Goal: Information Seeking & Learning: Learn about a topic

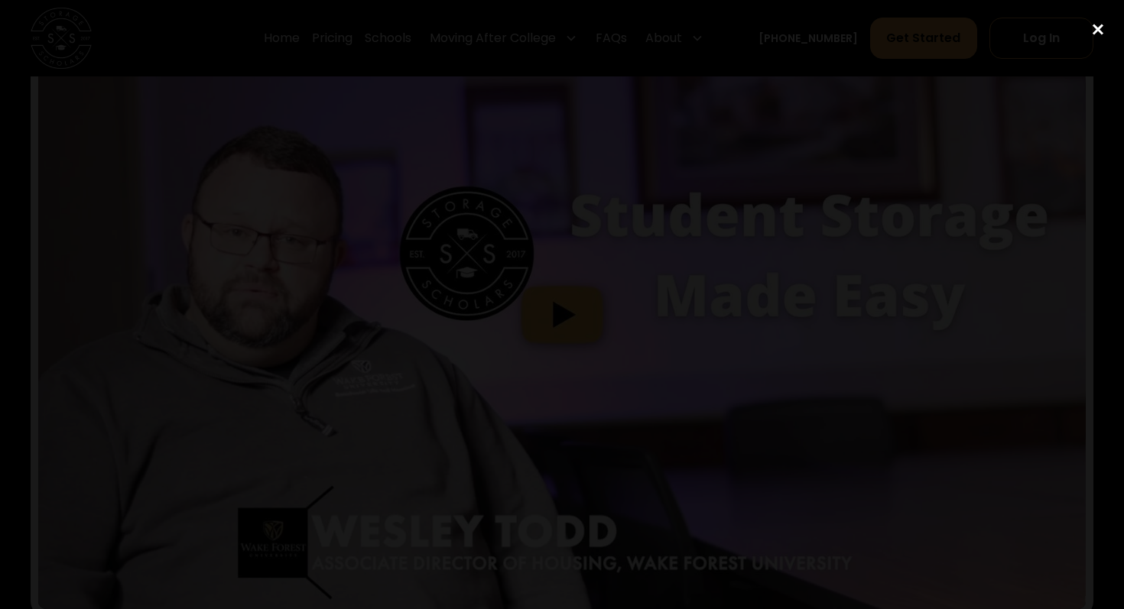
click at [1095, 36] on div "close lightbox" at bounding box center [1098, 29] width 52 height 34
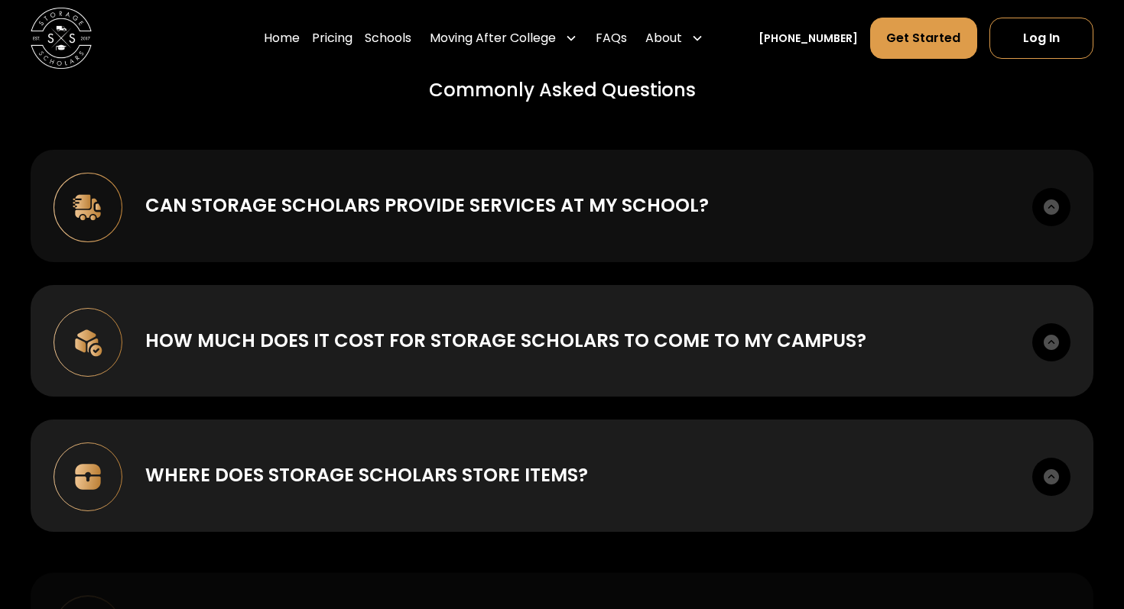
scroll to position [5475, 0]
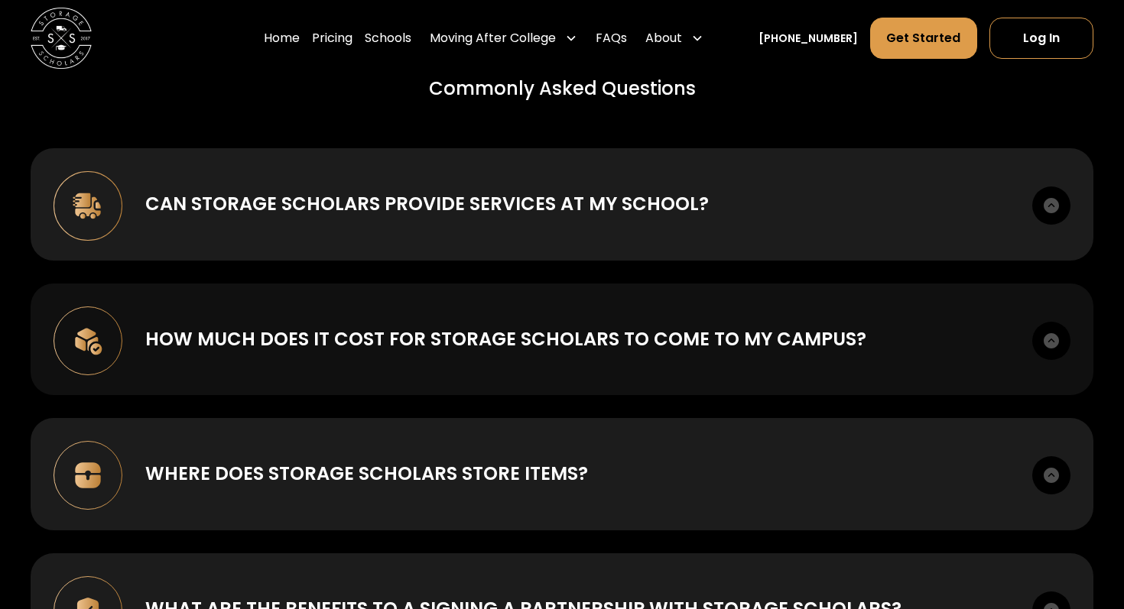
click at [616, 327] on div "How much does it cost for Storage Scholars to come to my campus?" at bounding box center [505, 340] width 721 height 28
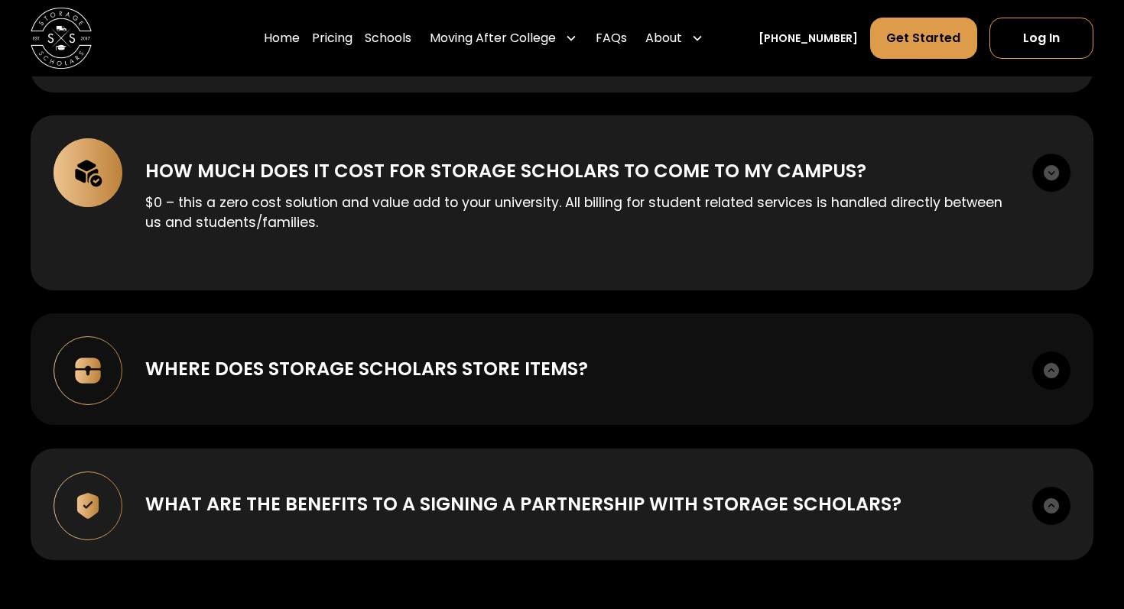
scroll to position [5651, 0]
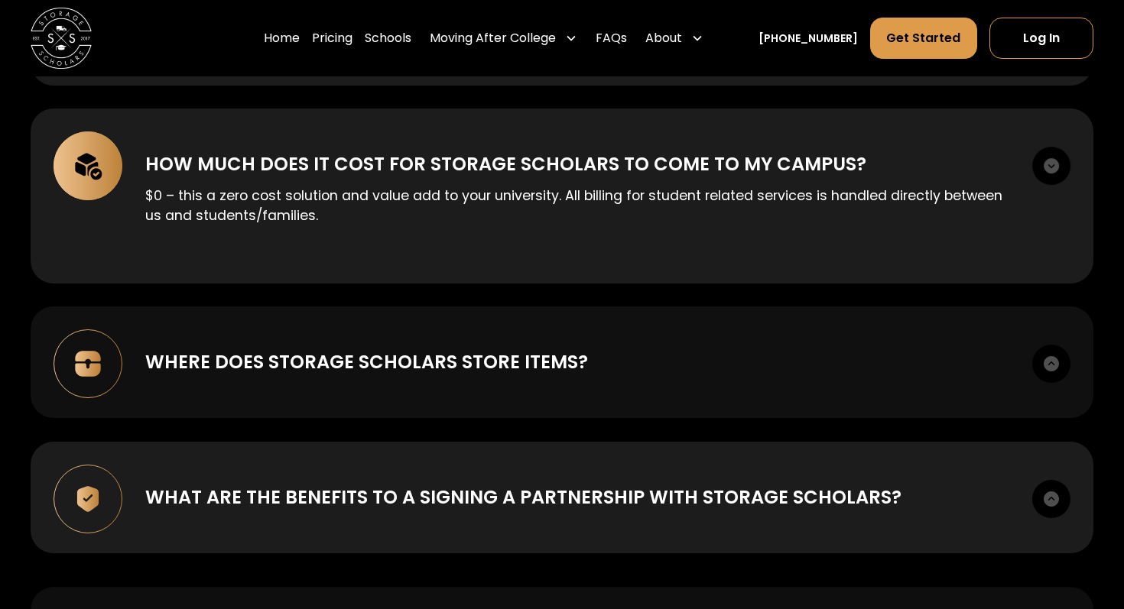
click at [629, 367] on div "Where does Storage Scholars store items?" at bounding box center [576, 363] width 863 height 28
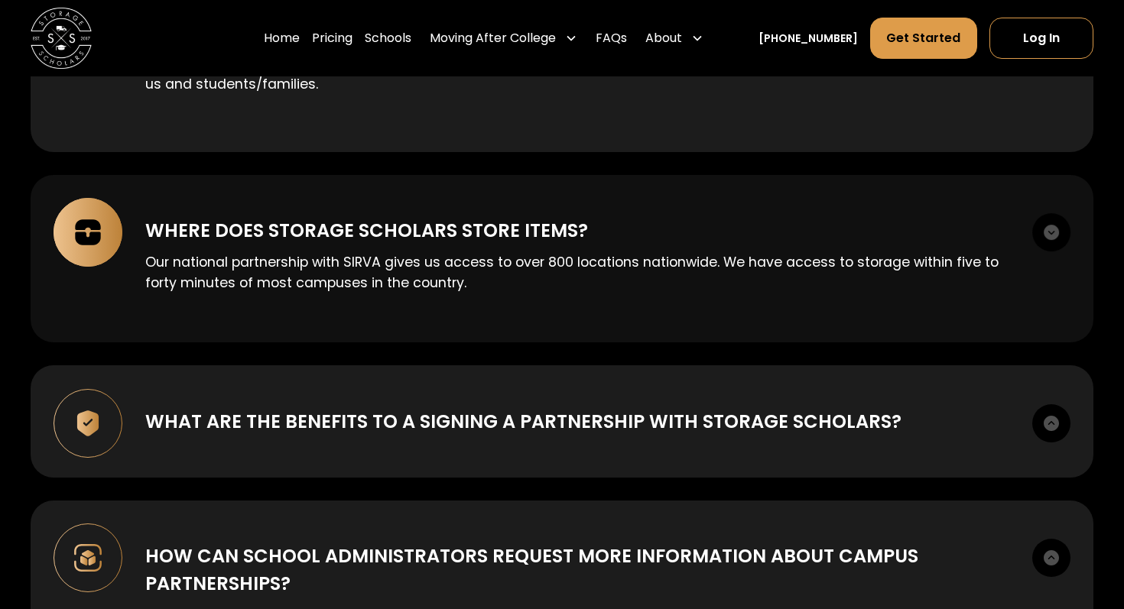
scroll to position [5784, 0]
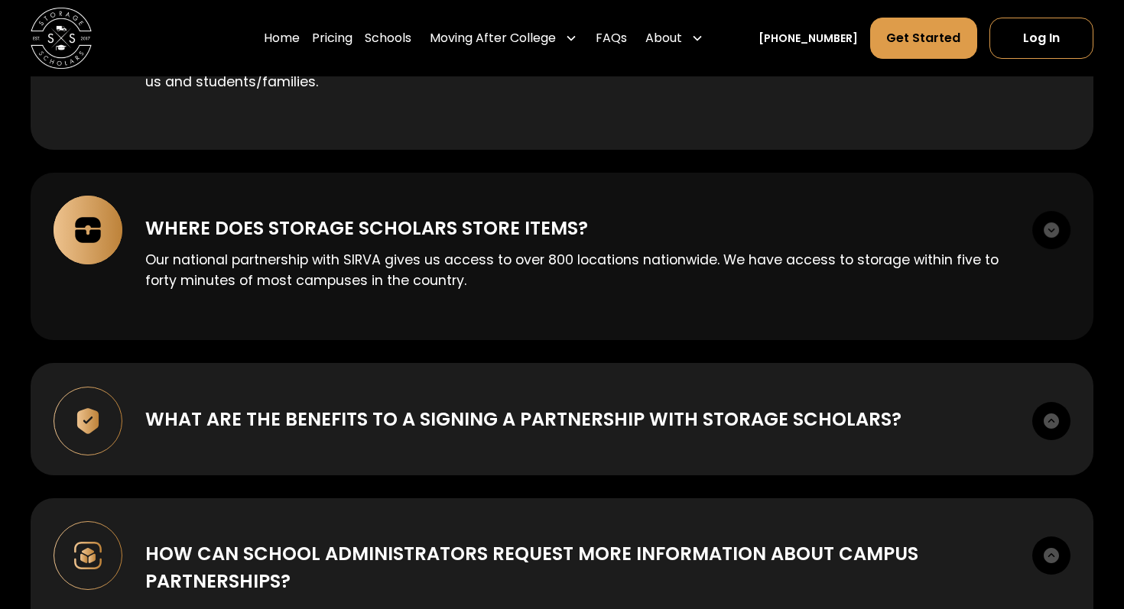
click at [459, 448] on div "What are the benefits to a signing a partnership with Storage Scholars? First i…" at bounding box center [562, 419] width 1063 height 112
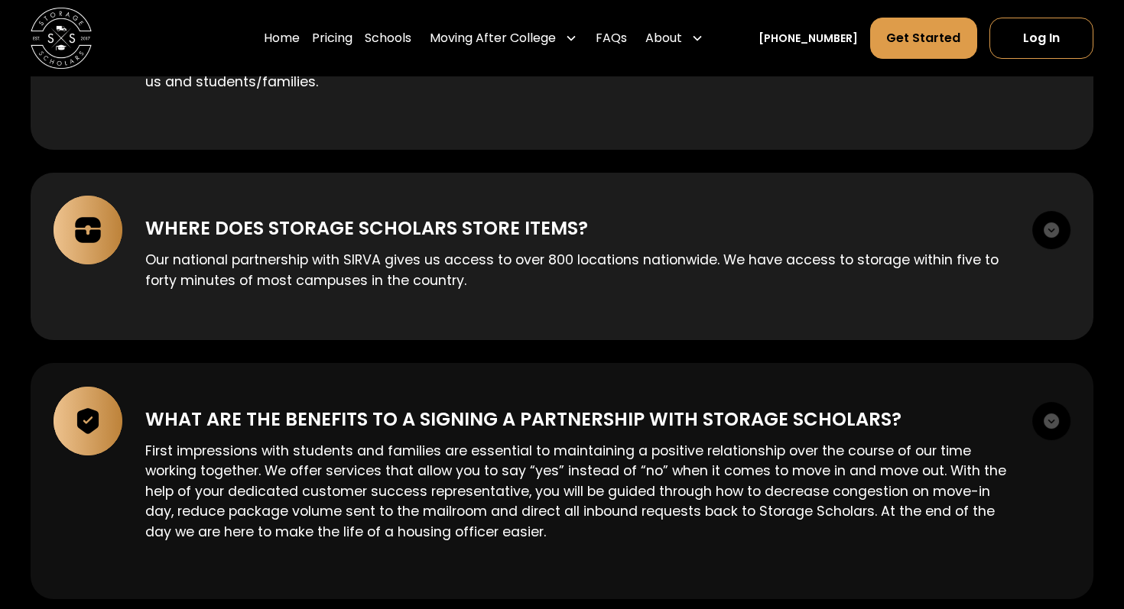
click at [513, 408] on div "What are the benefits to a signing a partnership with Storage Scholars?" at bounding box center [523, 420] width 756 height 28
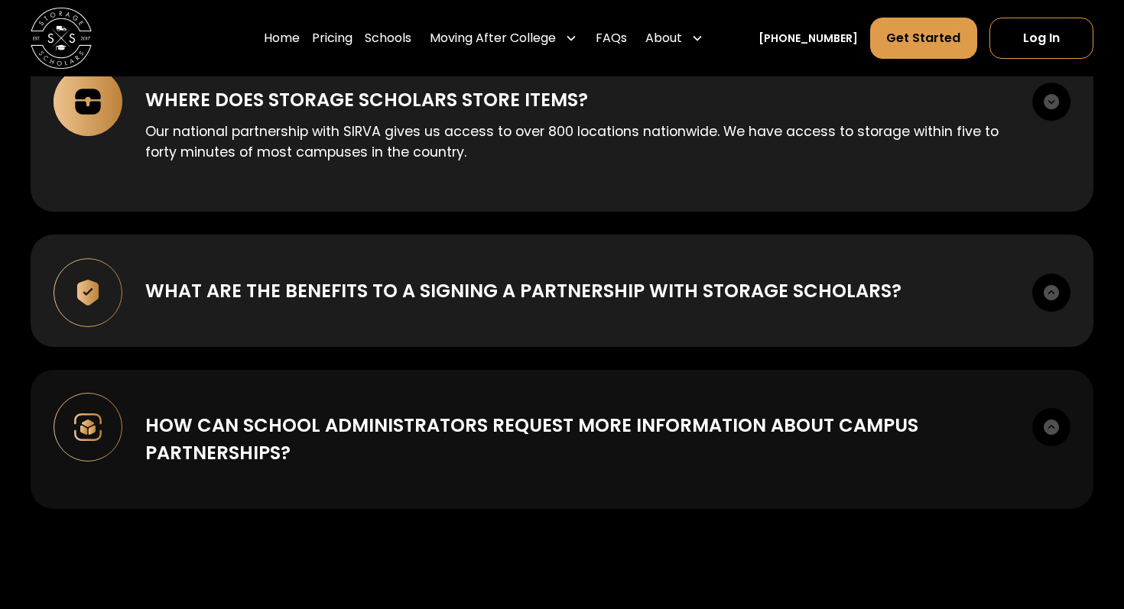
scroll to position [5914, 0]
click at [510, 431] on div "How can school administrators request more information about campus partnership…" at bounding box center [576, 438] width 863 height 55
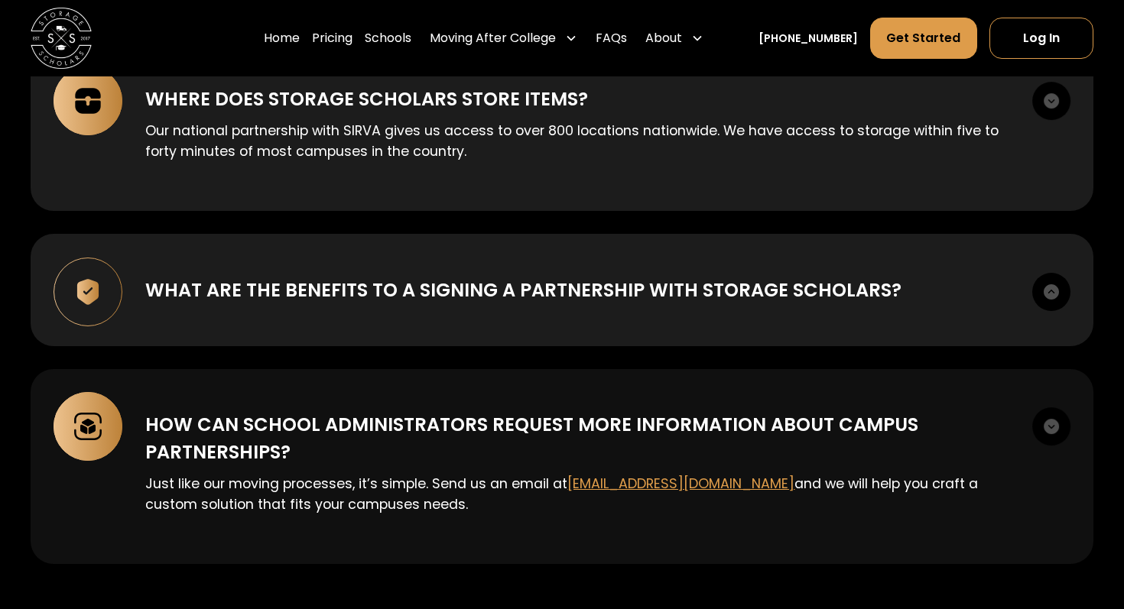
click at [510, 431] on div "How can school administrators request more information about campus partnership…" at bounding box center [576, 438] width 863 height 55
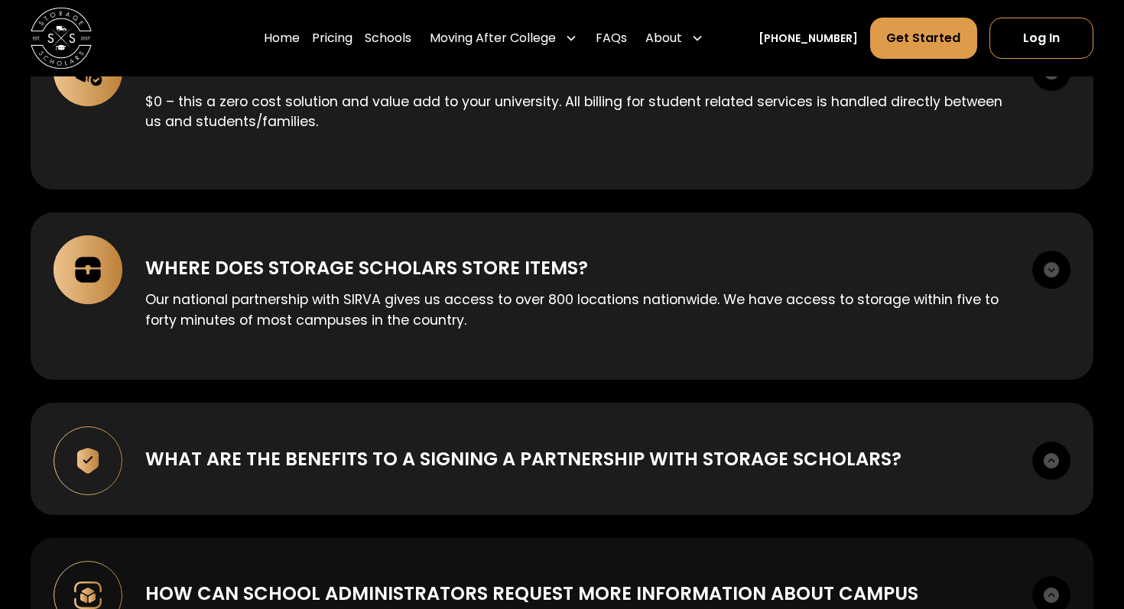
scroll to position [5636, 0]
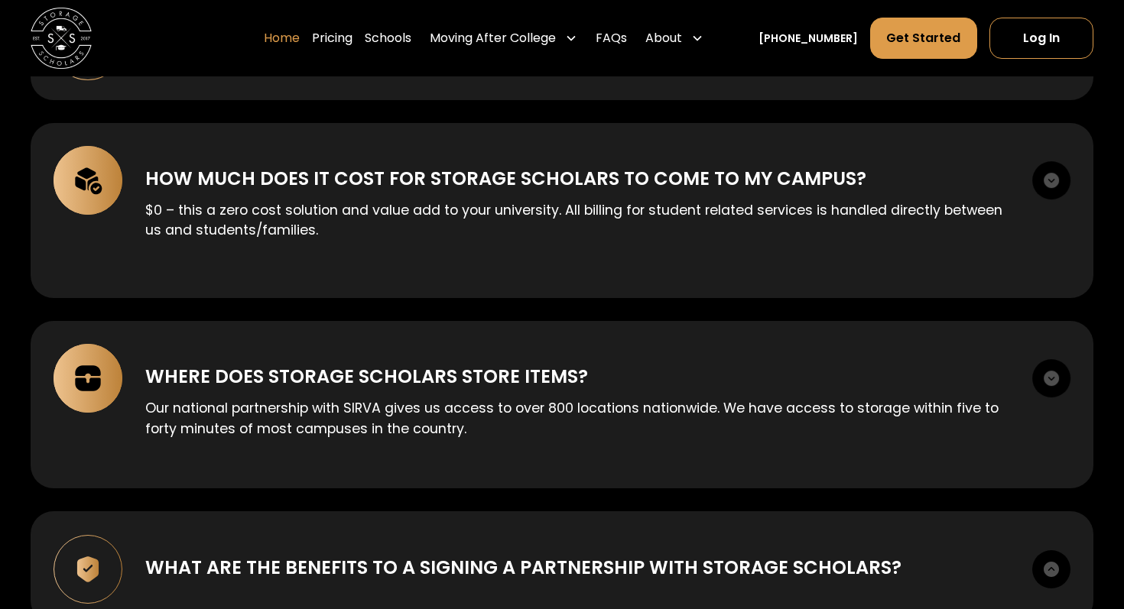
click at [300, 41] on link "Home" at bounding box center [282, 38] width 36 height 43
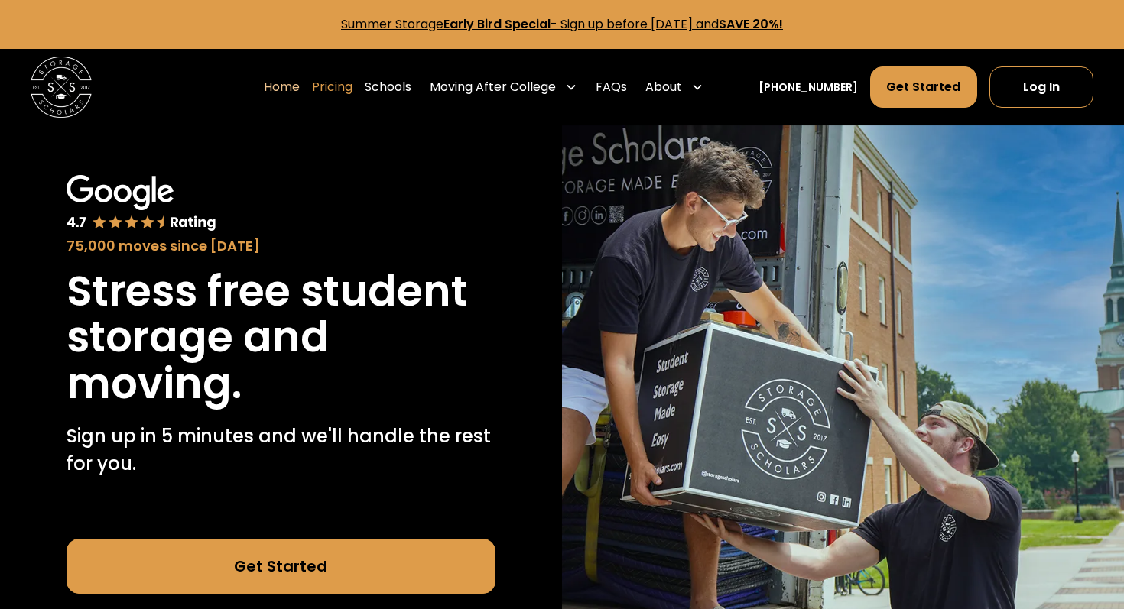
click at [351, 90] on link "Pricing" at bounding box center [332, 87] width 41 height 43
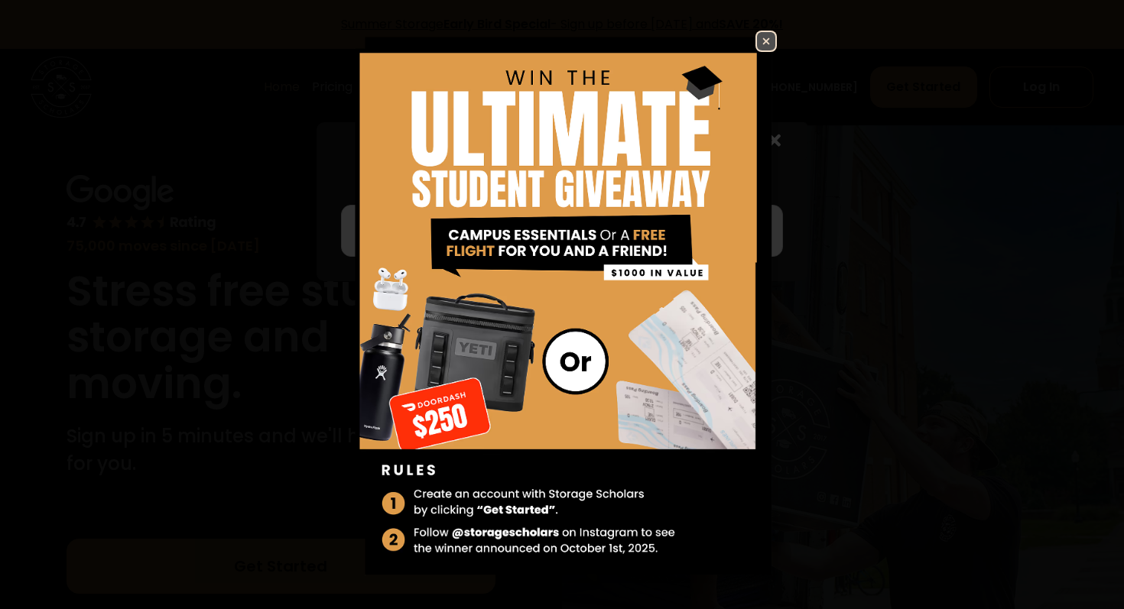
click at [766, 43] on img at bounding box center [766, 41] width 18 height 18
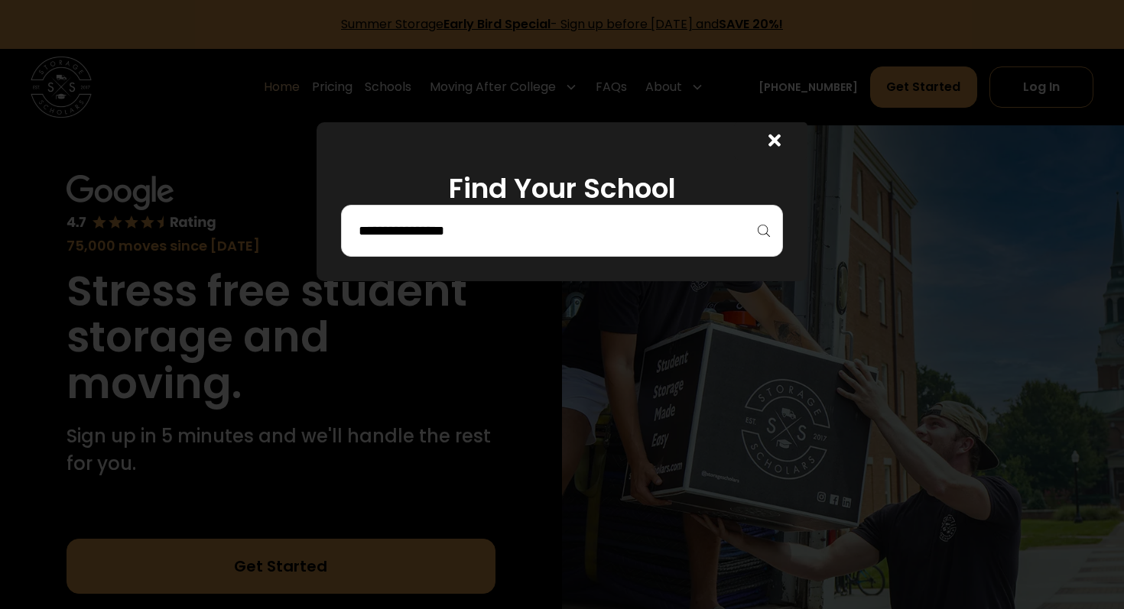
click at [773, 141] on icon at bounding box center [775, 141] width 12 height 12
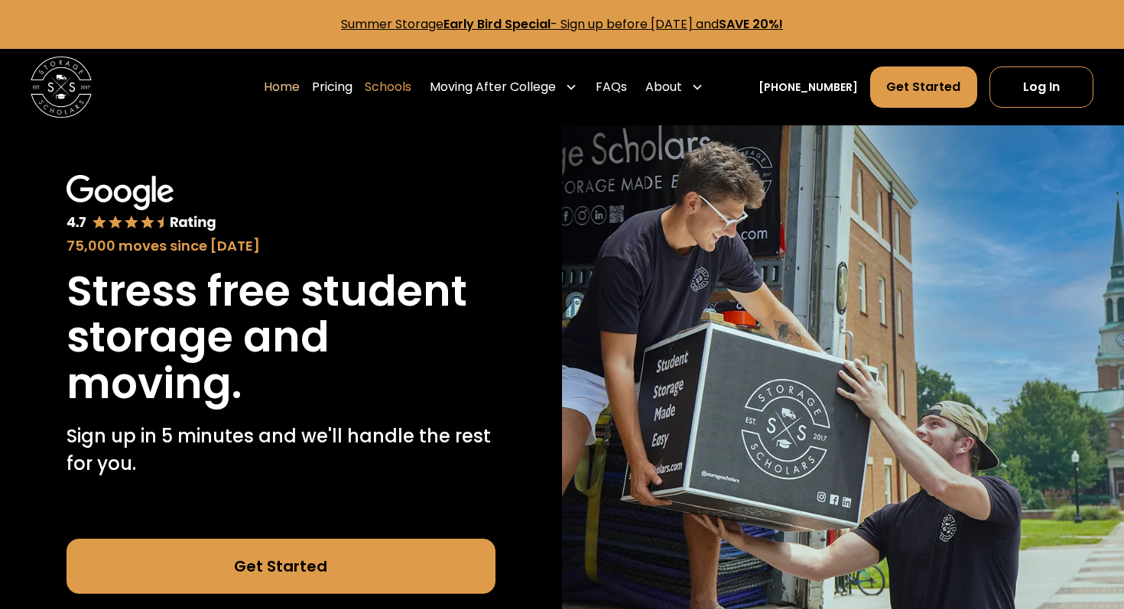
click at [398, 84] on link "Schools" at bounding box center [388, 87] width 47 height 43
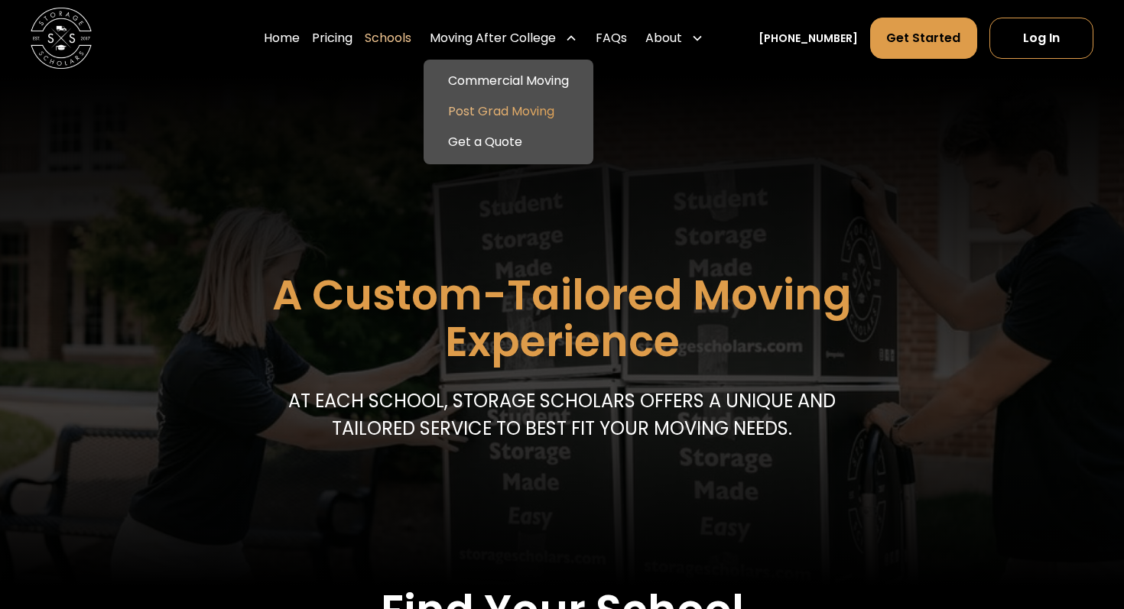
click at [538, 115] on link "Post Grad Moving" at bounding box center [509, 111] width 158 height 31
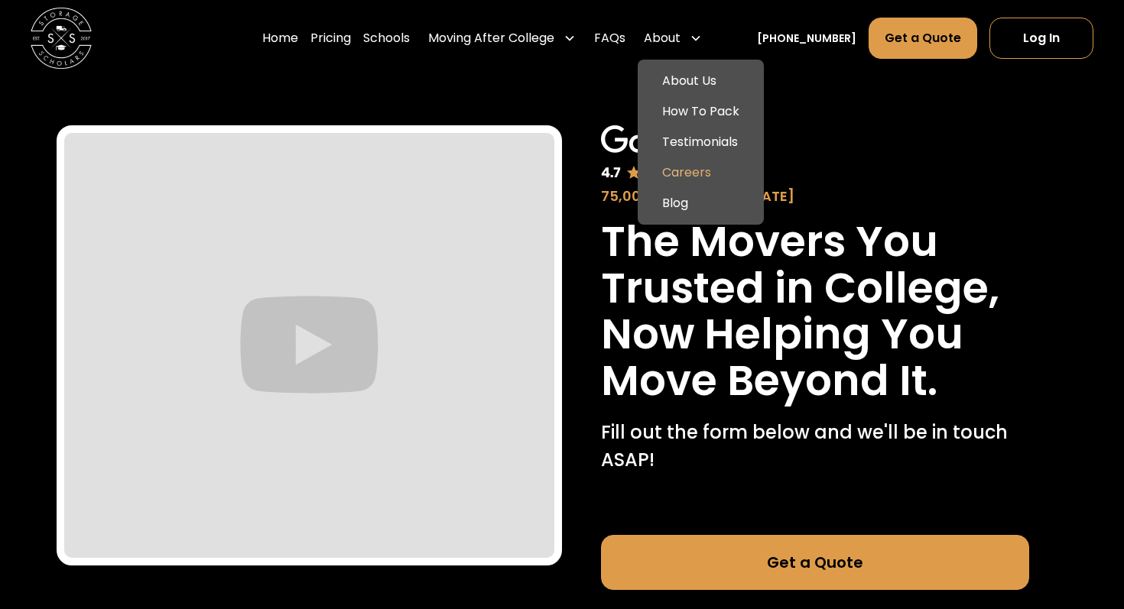
click at [706, 180] on link "Careers" at bounding box center [701, 173] width 114 height 31
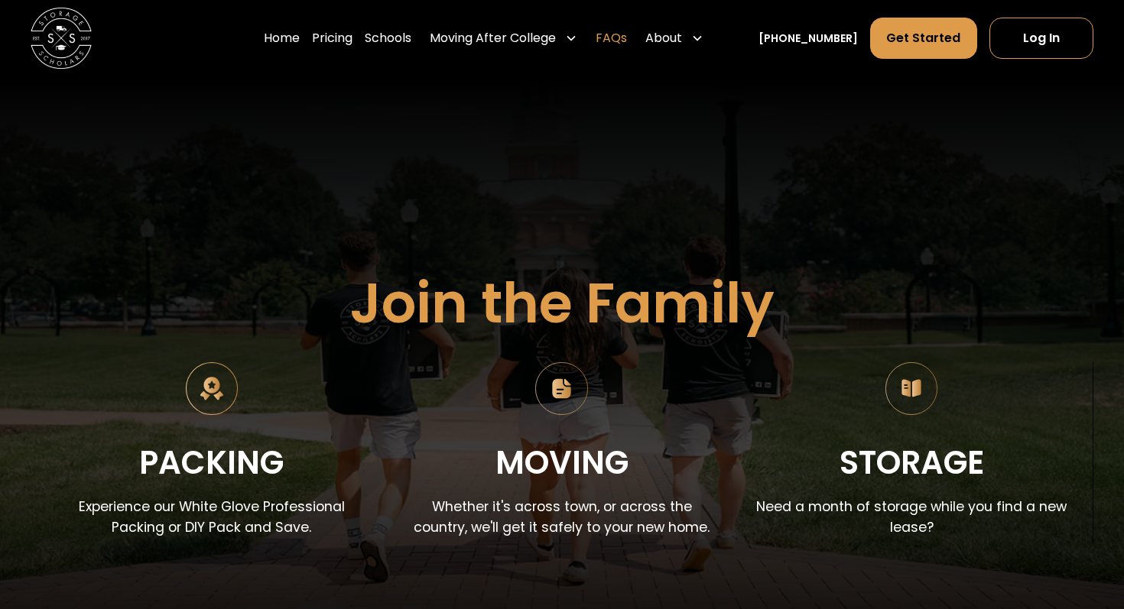
click at [627, 39] on link "FAQs" at bounding box center [611, 38] width 31 height 43
click at [300, 41] on link "Home" at bounding box center [282, 38] width 36 height 43
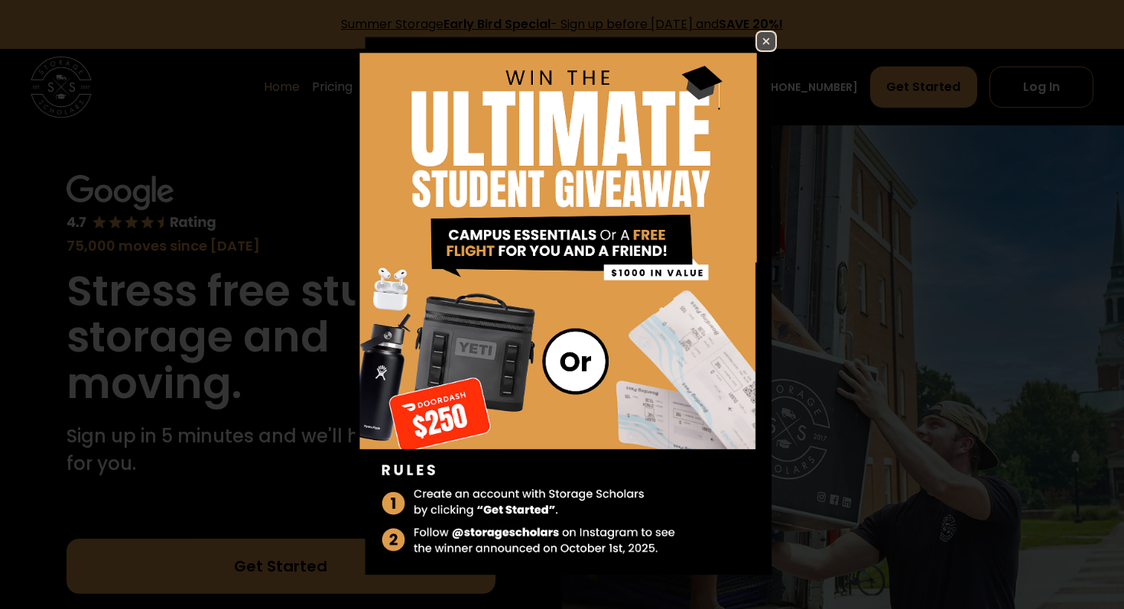
click at [764, 38] on img at bounding box center [766, 41] width 18 height 18
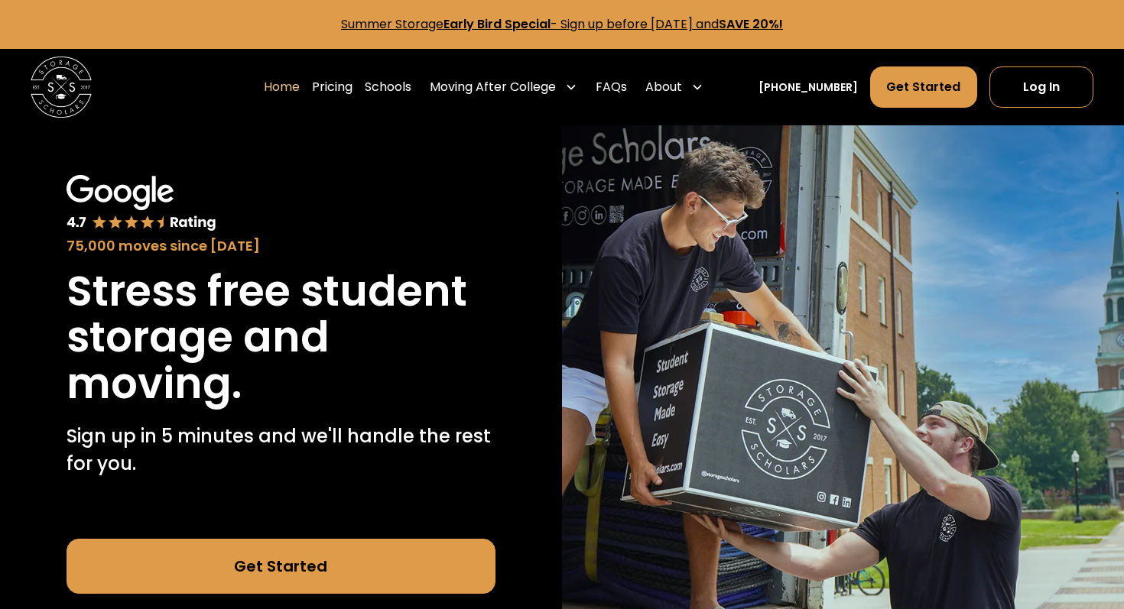
click at [289, 93] on link "Home" at bounding box center [282, 87] width 36 height 43
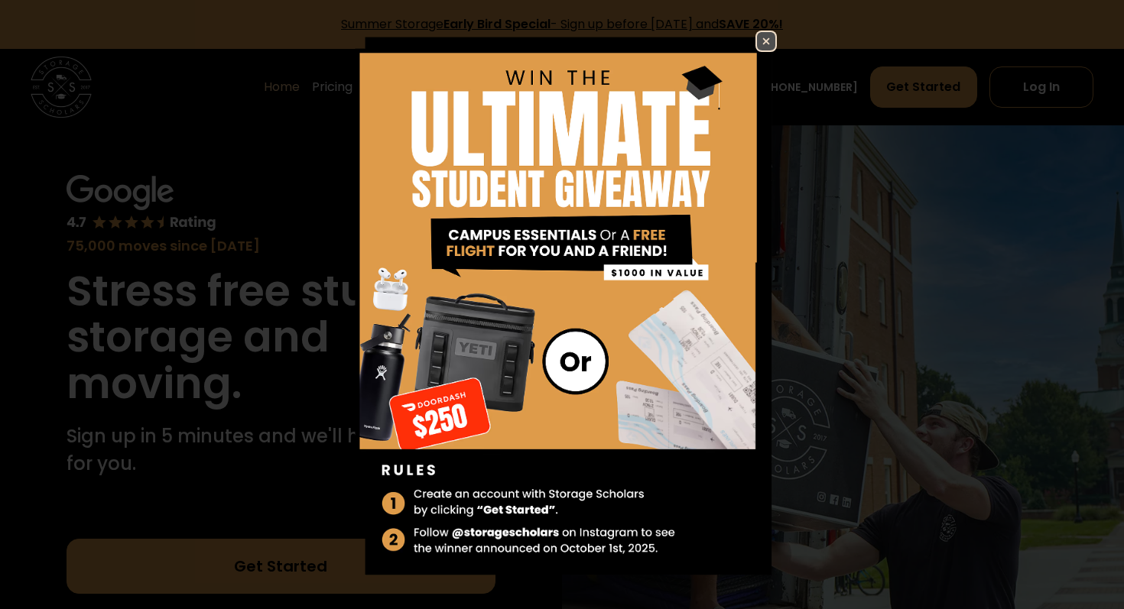
click at [764, 37] on img at bounding box center [766, 41] width 18 height 18
